Goal: Download file/media

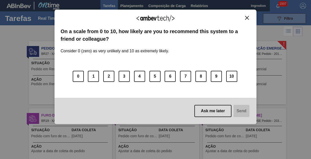
click at [247, 17] on img "Close" at bounding box center [247, 18] width 4 height 4
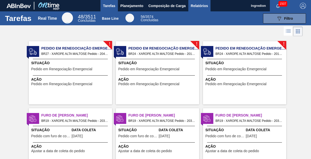
click at [199, 6] on span "Relatórios" at bounding box center [199, 6] width 17 height 6
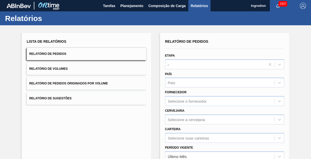
type input "Aguardando Faturamento"
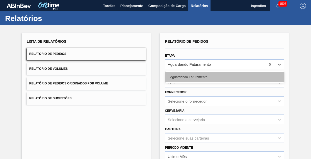
click at [224, 77] on div "Aguardando Faturamento" at bounding box center [224, 76] width 119 height 9
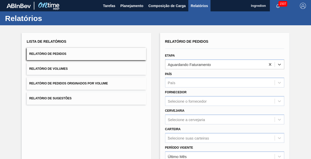
type input "Xarope"
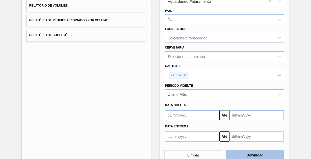
click at [254, 154] on button "Download" at bounding box center [255, 155] width 58 height 10
